Goal: Check status: Check status

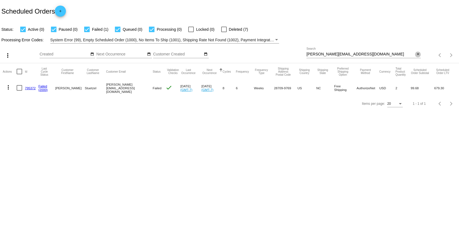
click at [417, 55] on mat-icon "close" at bounding box center [418, 54] width 4 height 4
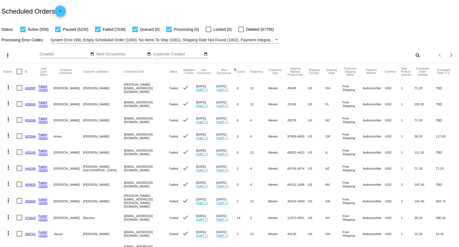
click at [414, 54] on mat-icon "search" at bounding box center [417, 55] width 7 height 9
click at [351, 53] on input "Search" at bounding box center [364, 54] width 114 height 4
paste input "[EMAIL_ADDRESS][DOMAIN_NAME]"
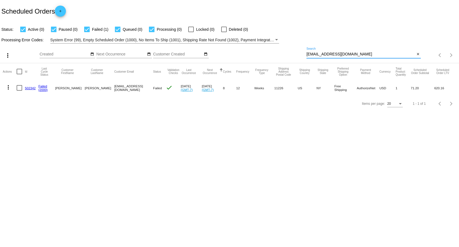
type input "[EMAIL_ADDRESS][DOMAIN_NAME]"
click at [27, 88] on link "502342" at bounding box center [30, 88] width 11 height 4
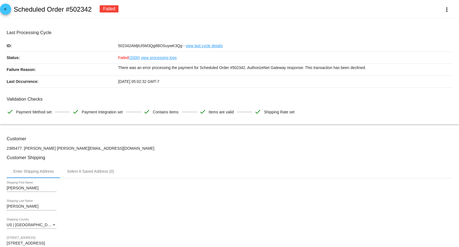
click at [232, 160] on h3 "Customer Shipping" at bounding box center [230, 157] width 446 height 5
click at [73, 8] on h2 "Scheduled Order #502342" at bounding box center [53, 10] width 78 height 8
click at [12, 7] on div "arrow_back Scheduled Order #502342 Failed more_vert" at bounding box center [229, 9] width 459 height 19
drag, startPoint x: 14, startPoint y: 8, endPoint x: 94, endPoint y: 9, distance: 80.1
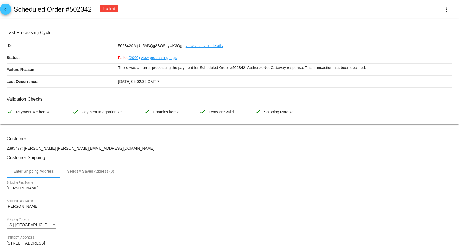
click at [94, 9] on div "arrow_back Scheduled Order #502342 Failed more_vert" at bounding box center [229, 9] width 459 height 19
copy div "Scheduled Order #502342"
